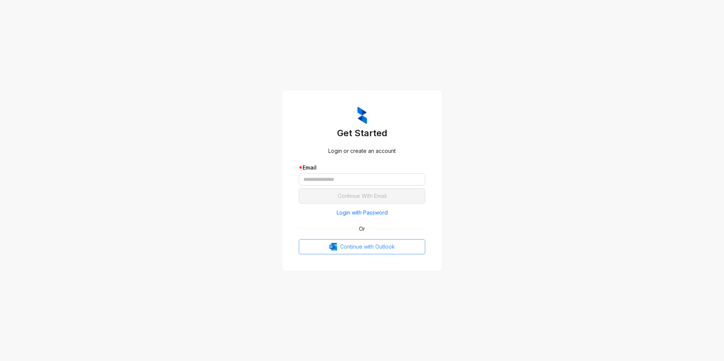
click at [373, 246] on span "Continue with Outlook" at bounding box center [367, 247] width 55 height 8
click at [369, 247] on span "Continue with Outlook" at bounding box center [367, 247] width 55 height 8
click at [364, 243] on span "Continue with Outlook" at bounding box center [367, 247] width 55 height 8
click at [364, 248] on span "Continue with Outlook" at bounding box center [367, 247] width 55 height 8
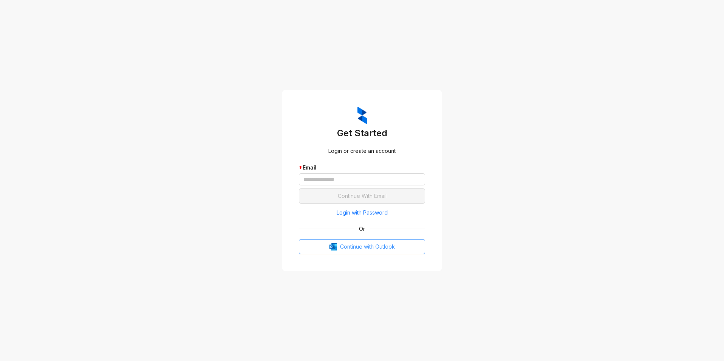
click at [364, 248] on span "Continue with Outlook" at bounding box center [367, 247] width 55 height 8
click at [387, 248] on span "Continue with Outlook" at bounding box center [367, 247] width 55 height 8
click at [369, 247] on span "Continue with Outlook" at bounding box center [367, 247] width 55 height 8
